Goal: Task Accomplishment & Management: Use online tool/utility

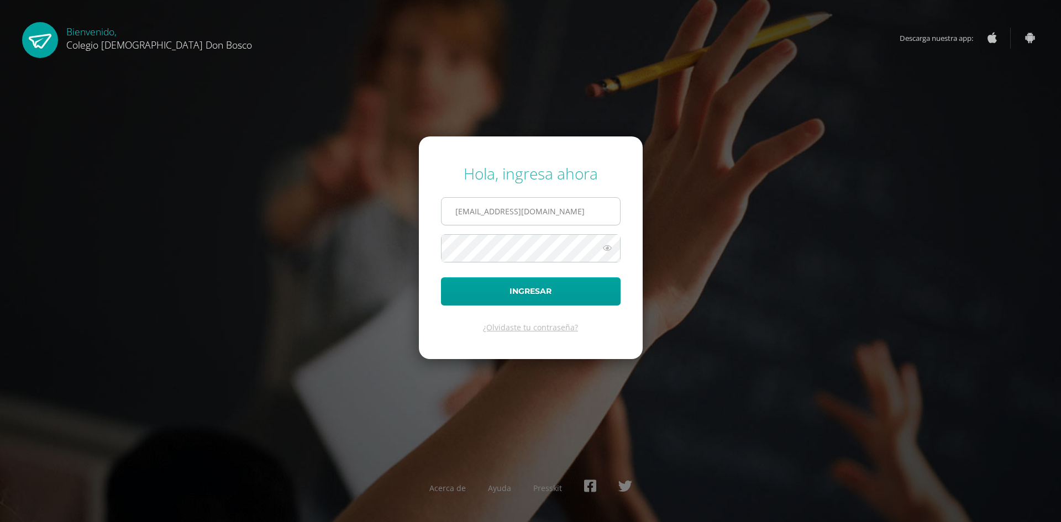
type input "victor_aquino@donbosco.edu.gt"
click at [441, 277] on button "Ingresar" at bounding box center [531, 291] width 180 height 28
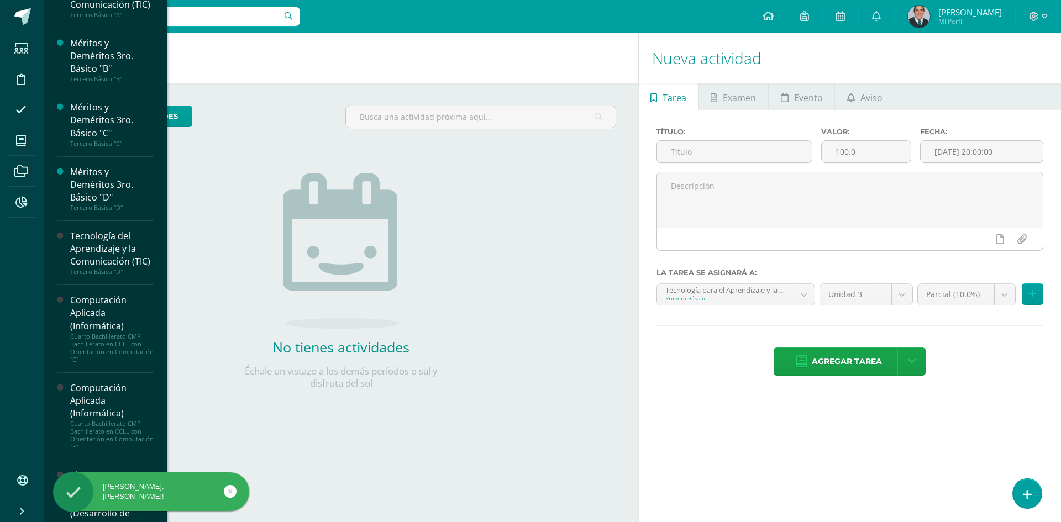
scroll to position [450, 0]
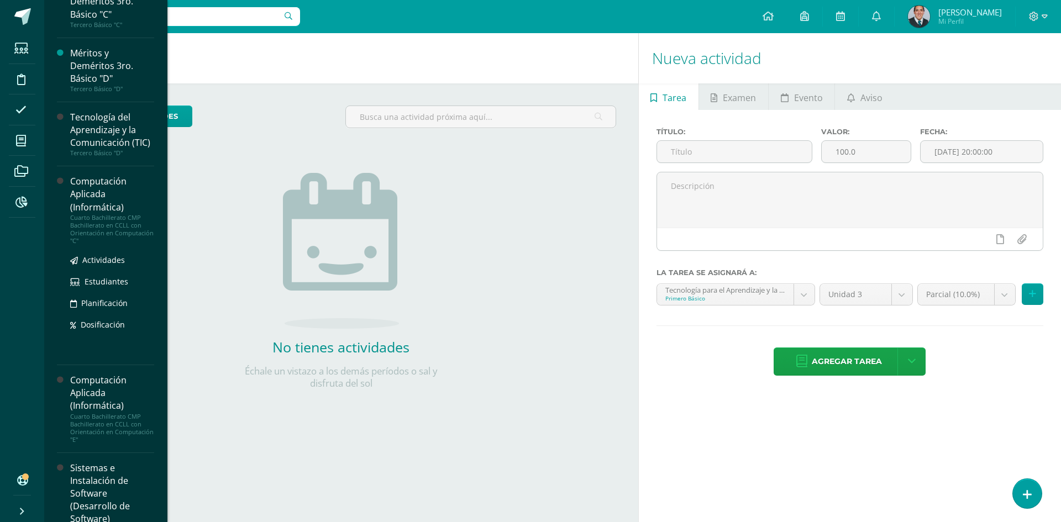
click at [101, 245] on div "Cuarto Bachillerato CMP Bachillerato en CCLL con Orientación en Computación "C"" at bounding box center [112, 229] width 84 height 31
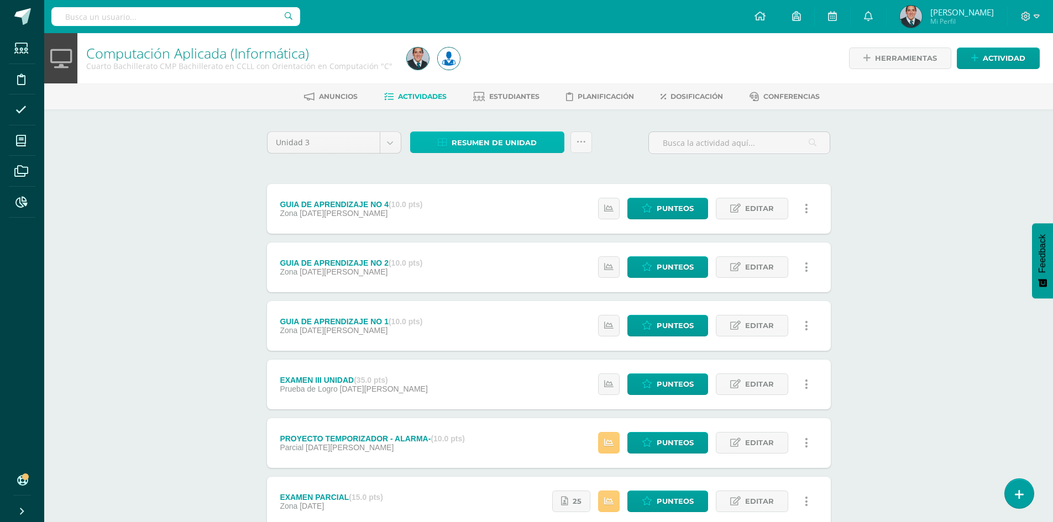
click at [535, 149] on span "Resumen de unidad" at bounding box center [494, 143] width 85 height 20
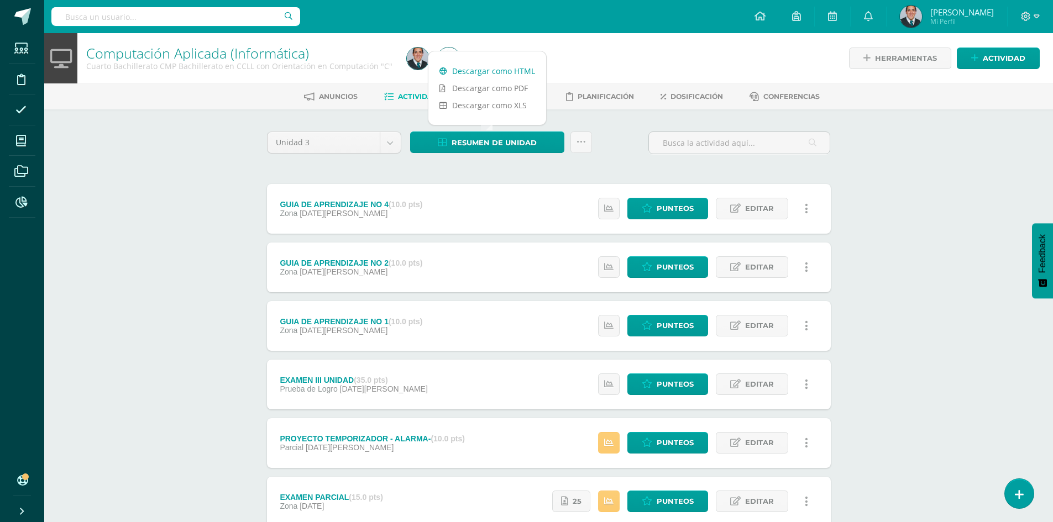
click at [528, 74] on link "Descargar como HTML" at bounding box center [487, 70] width 118 height 17
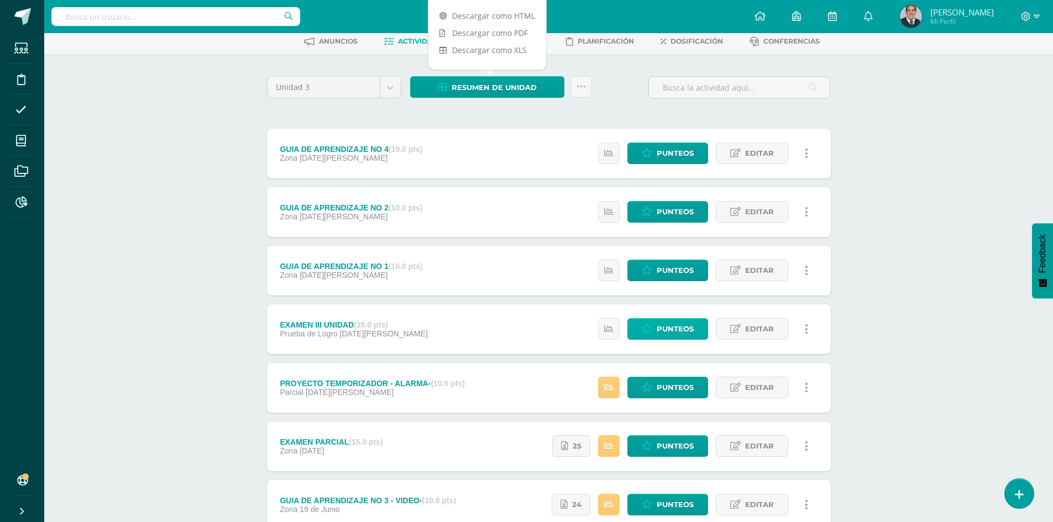
scroll to position [111, 0]
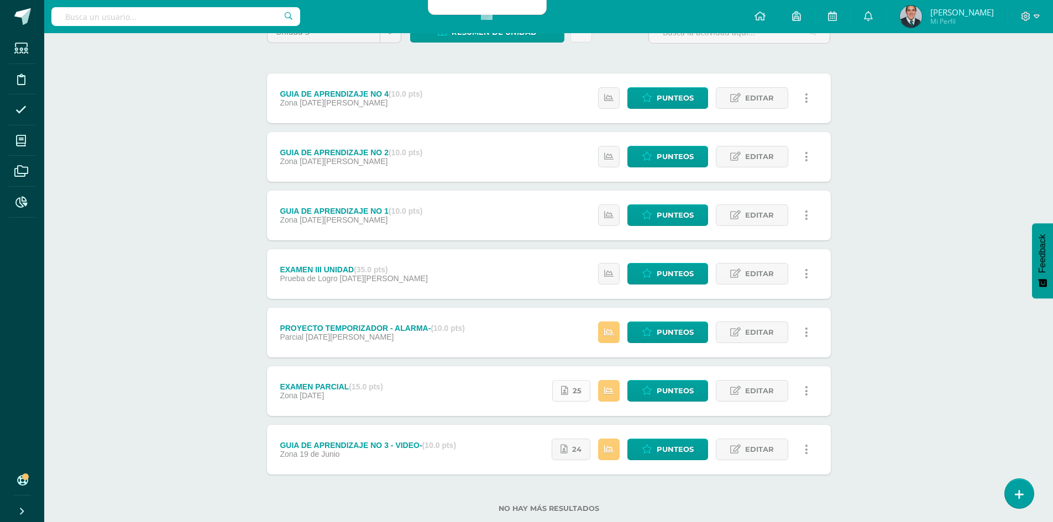
click at [557, 395] on link "25" at bounding box center [571, 391] width 38 height 22
click at [1030, 21] on icon at bounding box center [1026, 17] width 10 height 10
click at [1005, 76] on span "Cerrar sesión" at bounding box center [1002, 75] width 50 height 11
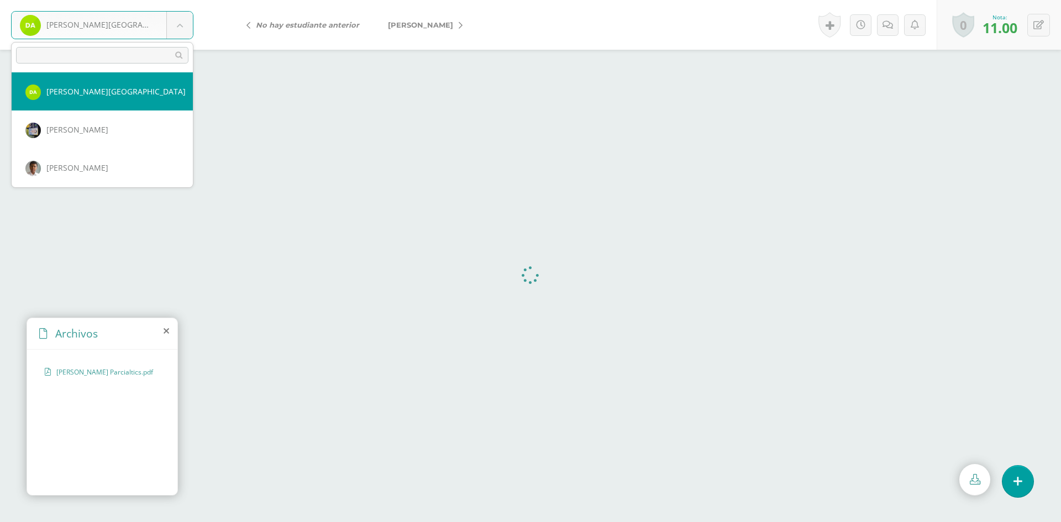
click at [179, 0] on body "Acevedo, Diego Acevedo, Diego Aguilar, Andrés Alegria, Alvaro Alonzo, Sebastian…" at bounding box center [530, 0] width 1061 height 0
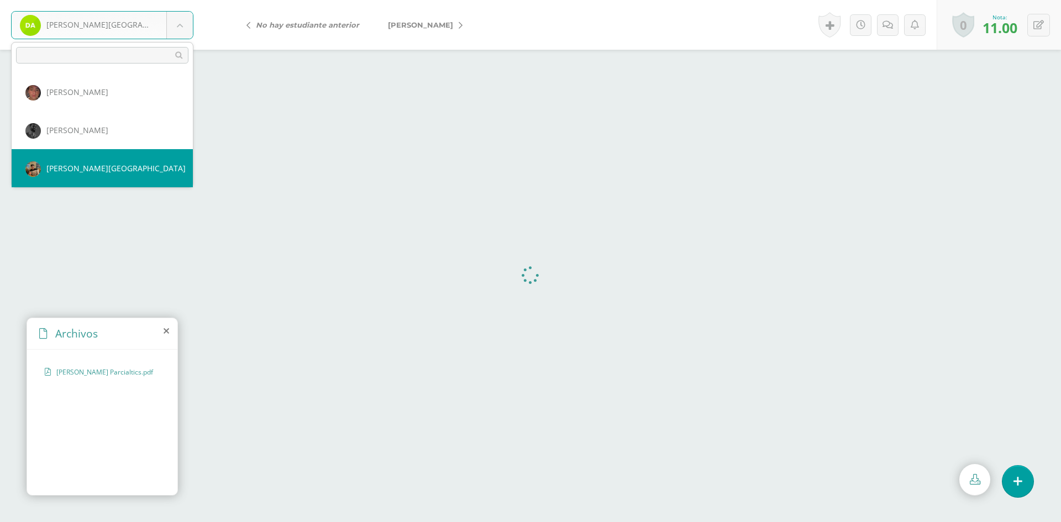
scroll to position [8, 0]
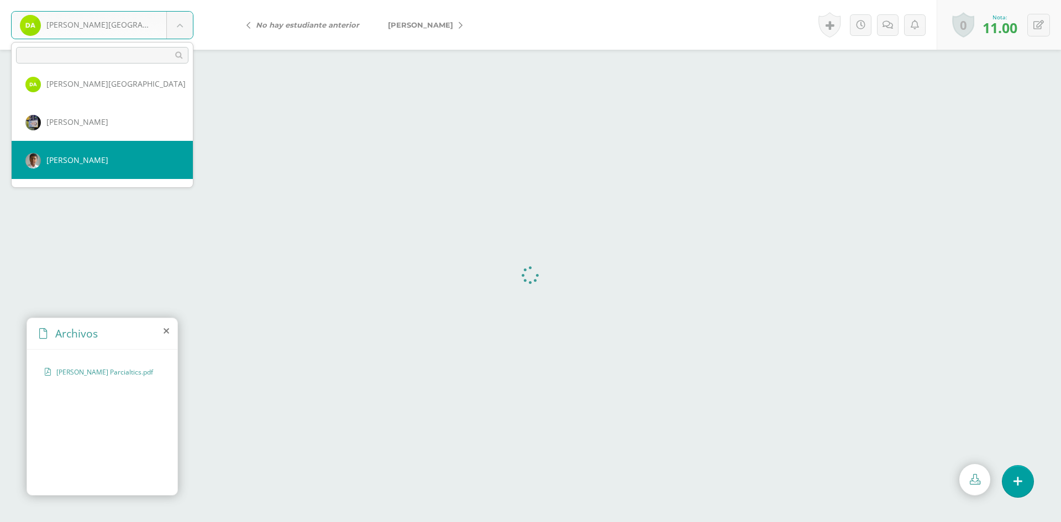
select select "606"
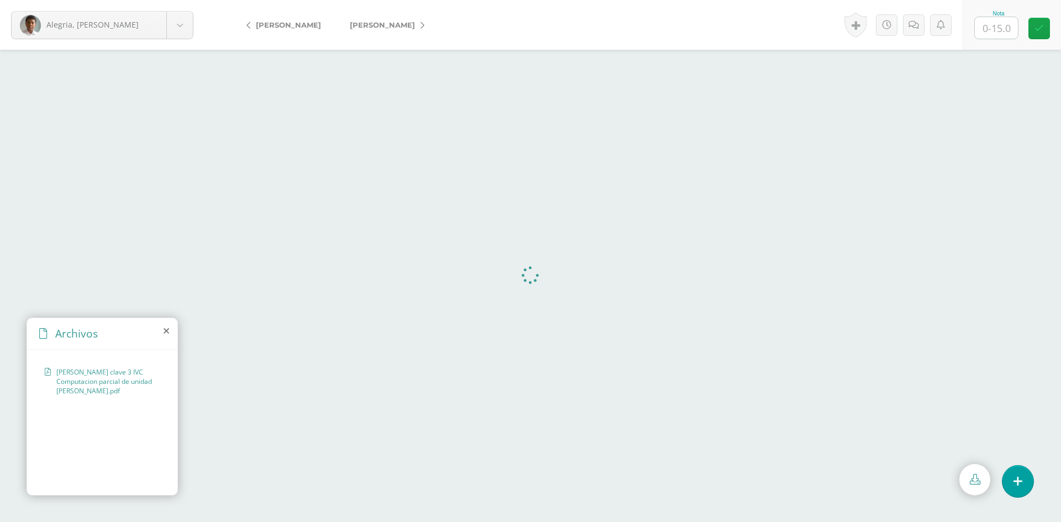
click at [1000, 19] on input "text" at bounding box center [996, 28] width 43 height 22
type input "15"
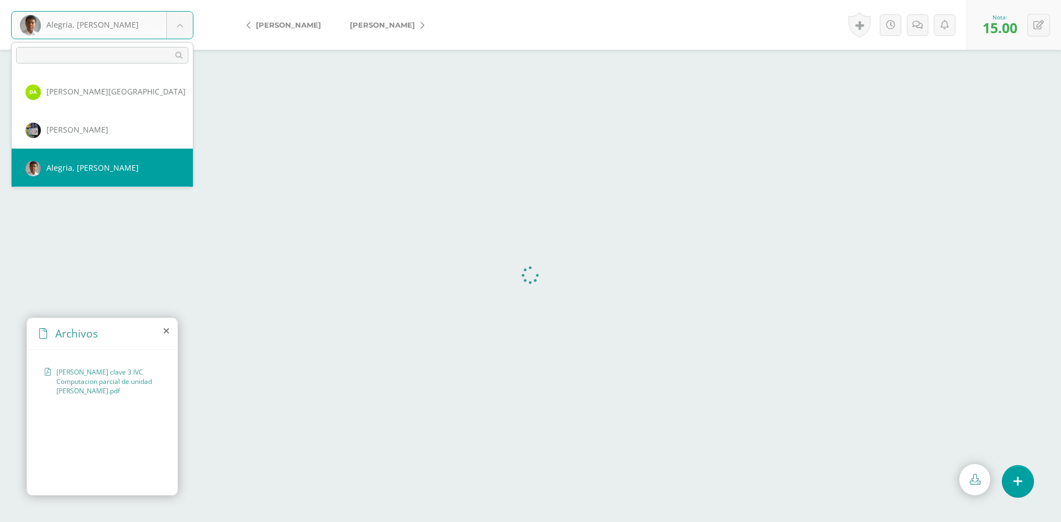
click at [174, 0] on body "Alegria, Alvaro Acevedo, Diego Aguilar, Andrés Alegria, Alvaro Alonzo, Sebastia…" at bounding box center [530, 0] width 1061 height 0
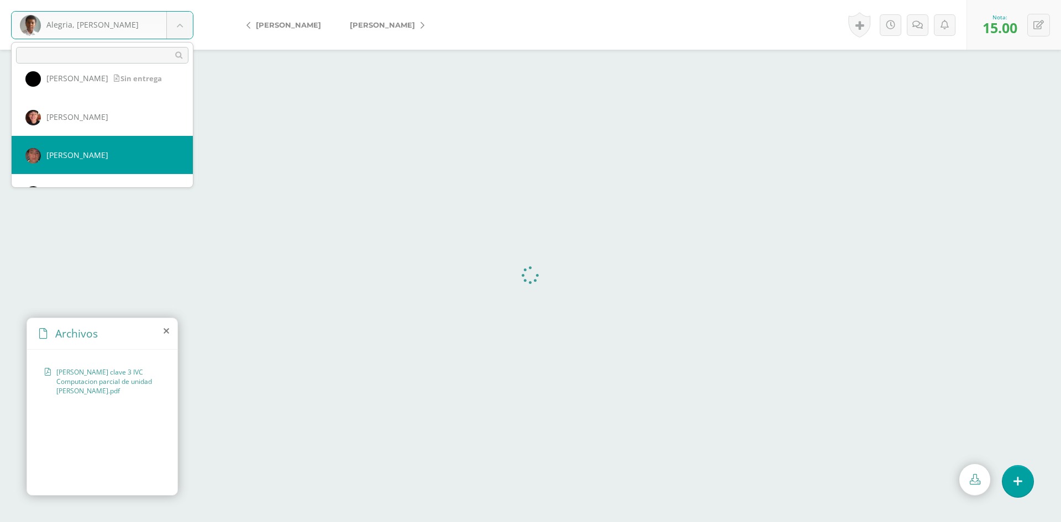
scroll to position [276, 0]
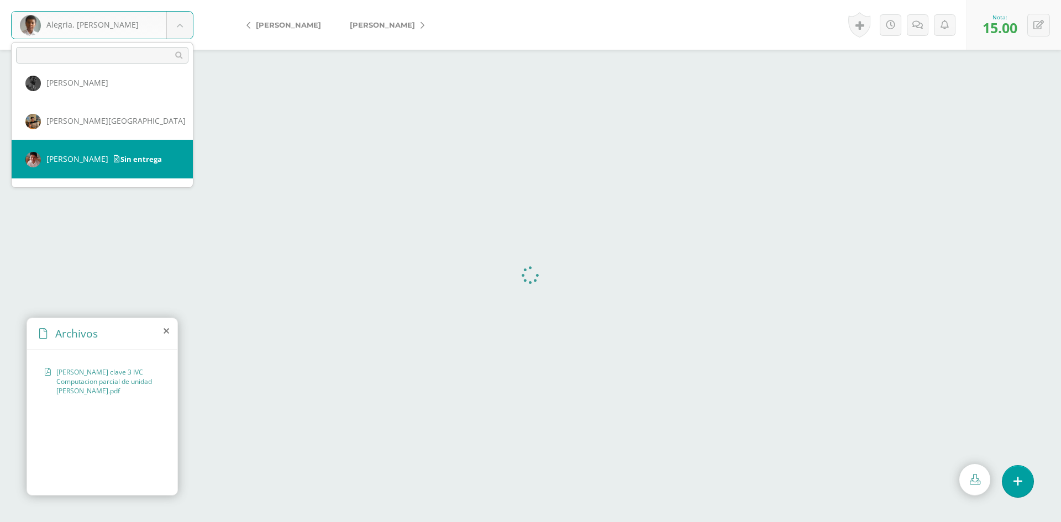
select select "610"
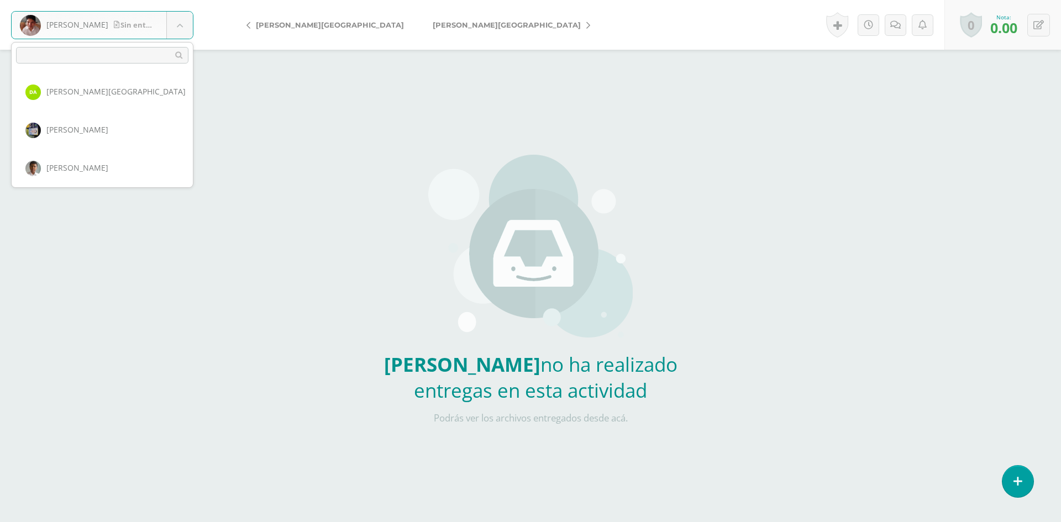
click at [177, 34] on body "[PERSON_NAME] entrega [PERSON_NAME][GEOGRAPHIC_DATA] [PERSON_NAME] [PERSON_NAME…" at bounding box center [530, 230] width 1061 height 460
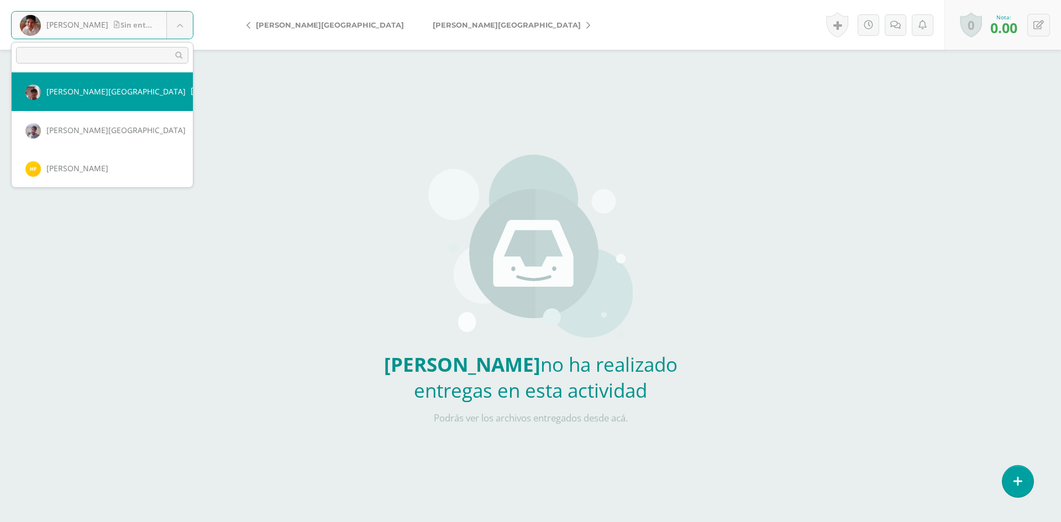
scroll to position [438, 0]
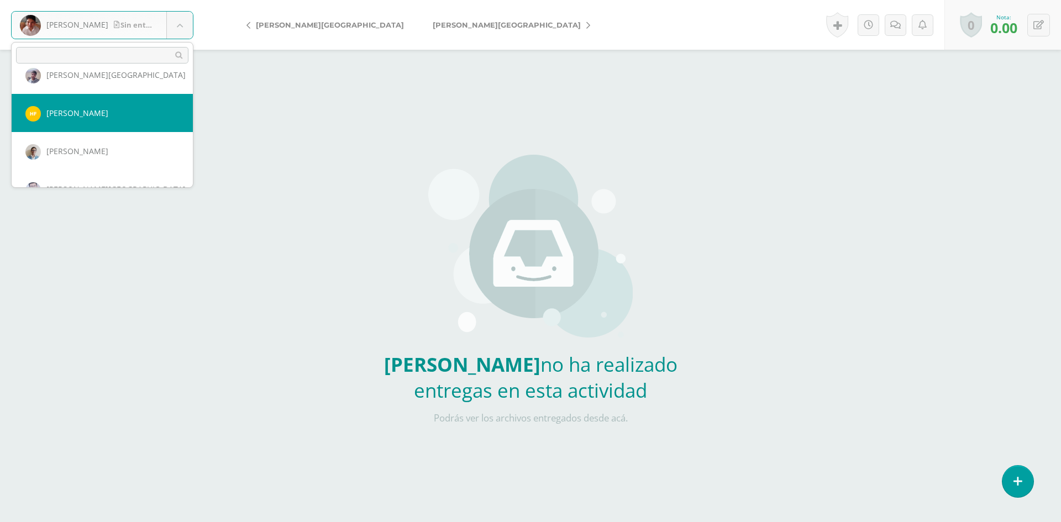
select select "2212"
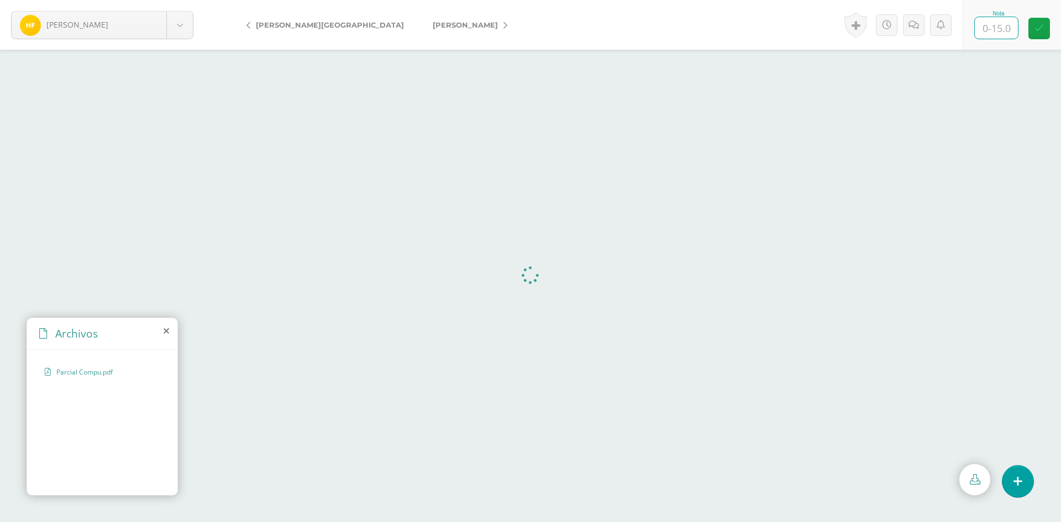
click at [1007, 27] on input "text" at bounding box center [996, 28] width 43 height 22
type input "15"
